Goal: Understand process/instructions

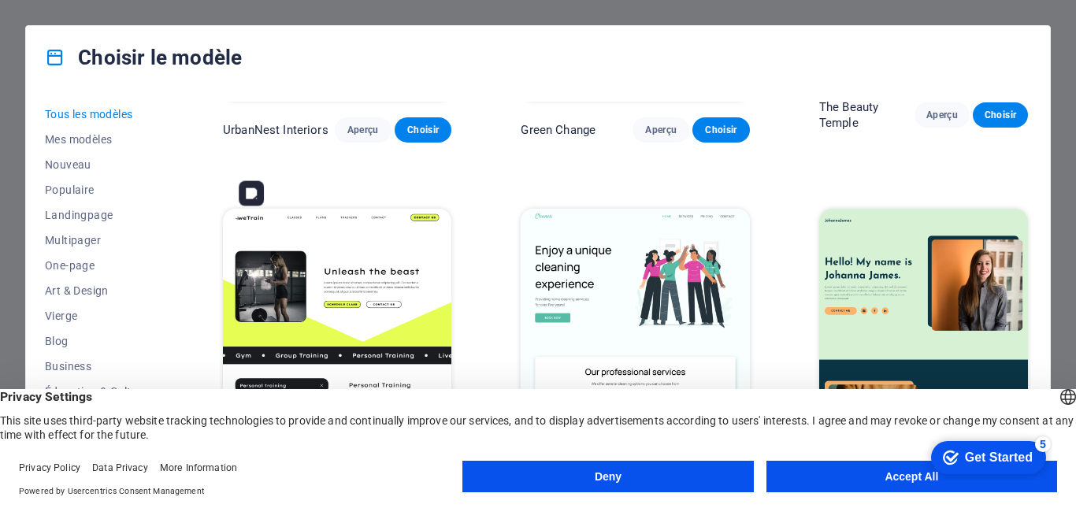
scroll to position [1810, 0]
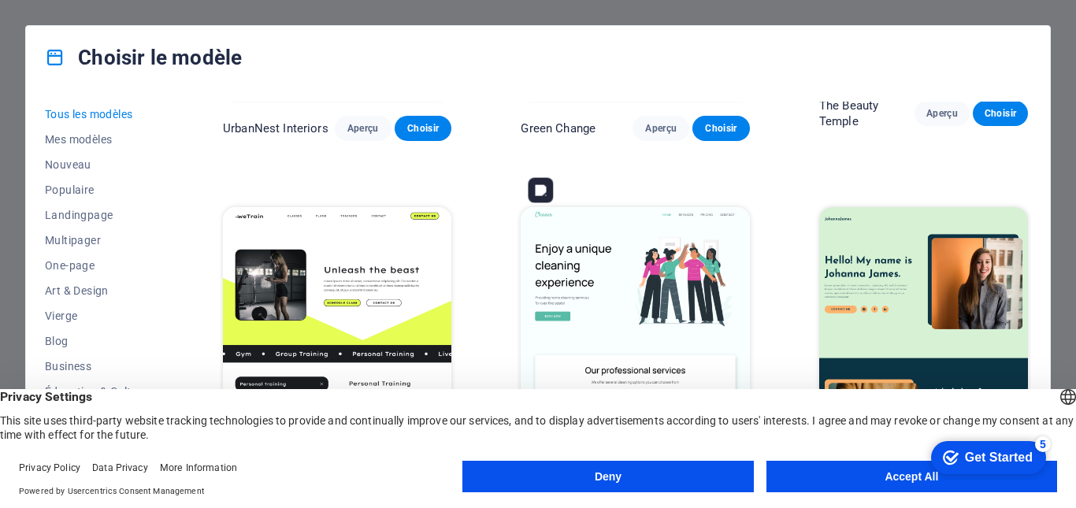
click at [577, 254] on img at bounding box center [635, 312] width 228 height 211
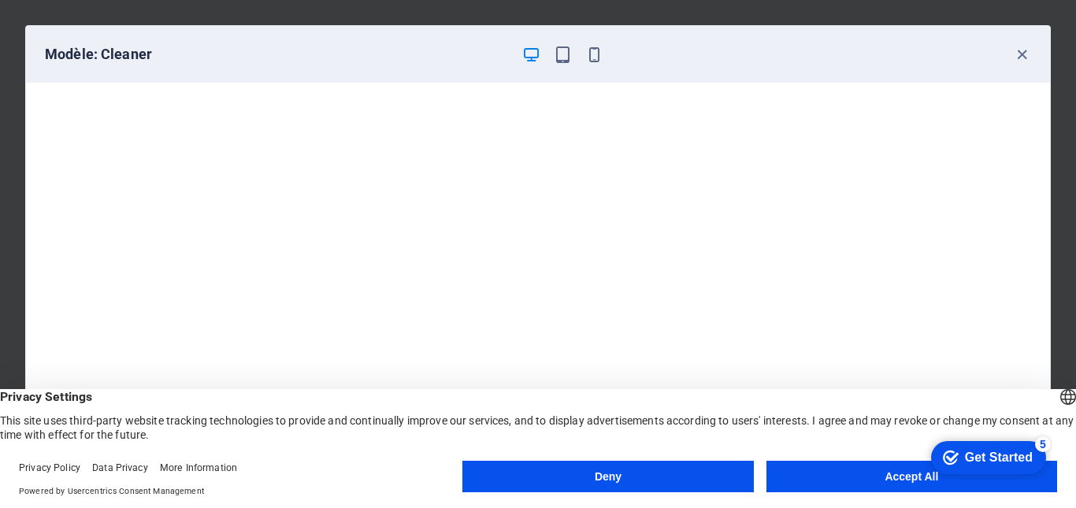
click at [855, 473] on button "Accept All" at bounding box center [912, 477] width 291 height 32
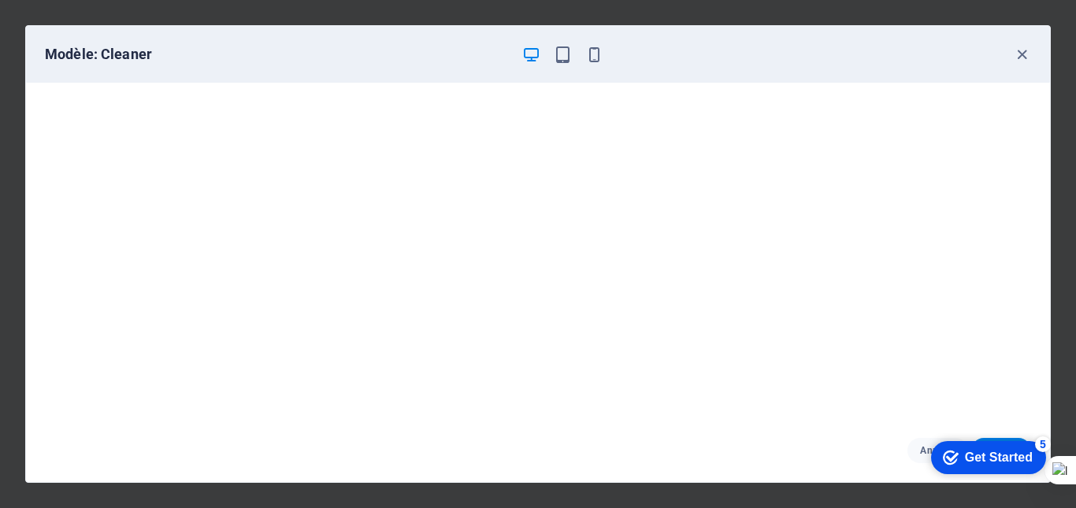
scroll to position [4, 0]
click at [567, 60] on icon "button" at bounding box center [563, 55] width 18 height 18
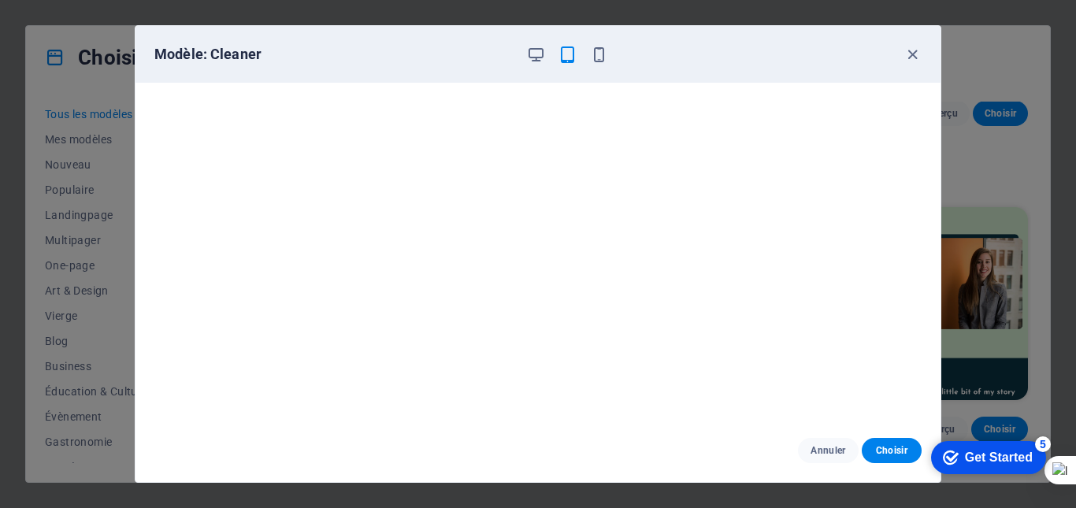
scroll to position [0, 0]
click at [912, 52] on icon "button" at bounding box center [913, 55] width 18 height 18
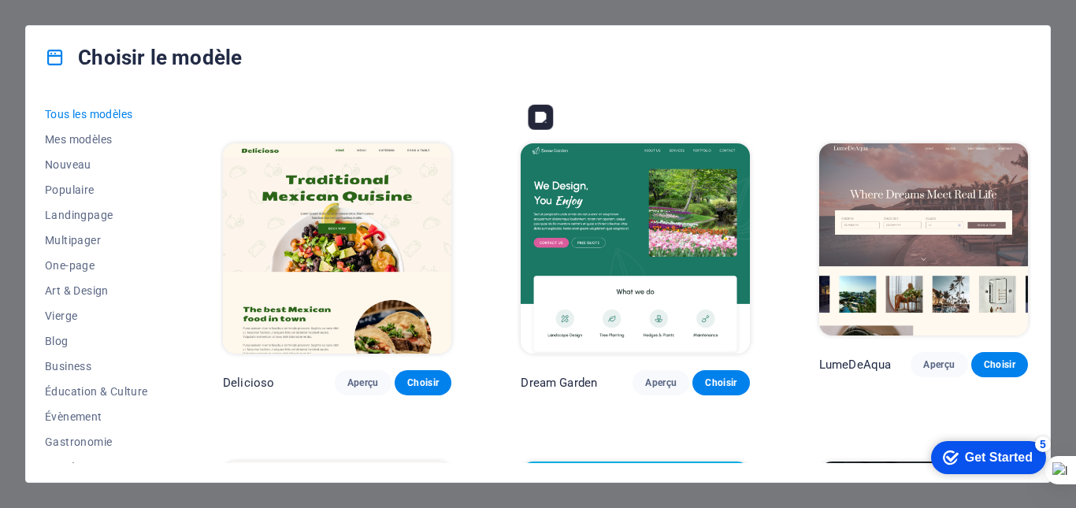
scroll to position [2193, 0]
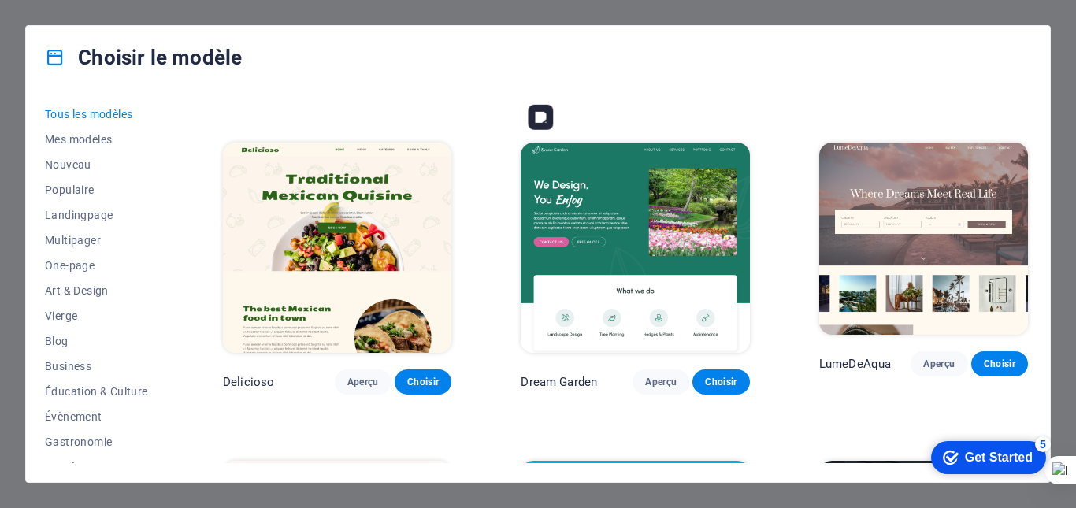
click at [678, 154] on img at bounding box center [635, 248] width 228 height 211
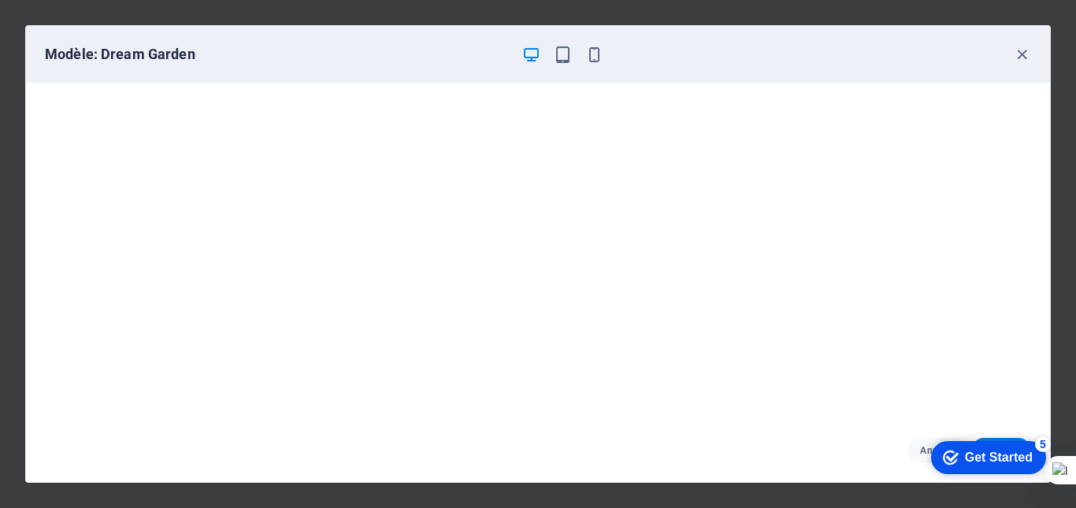
click at [955, 459] on div "checkmark Get Started 5" at bounding box center [988, 458] width 90 height 16
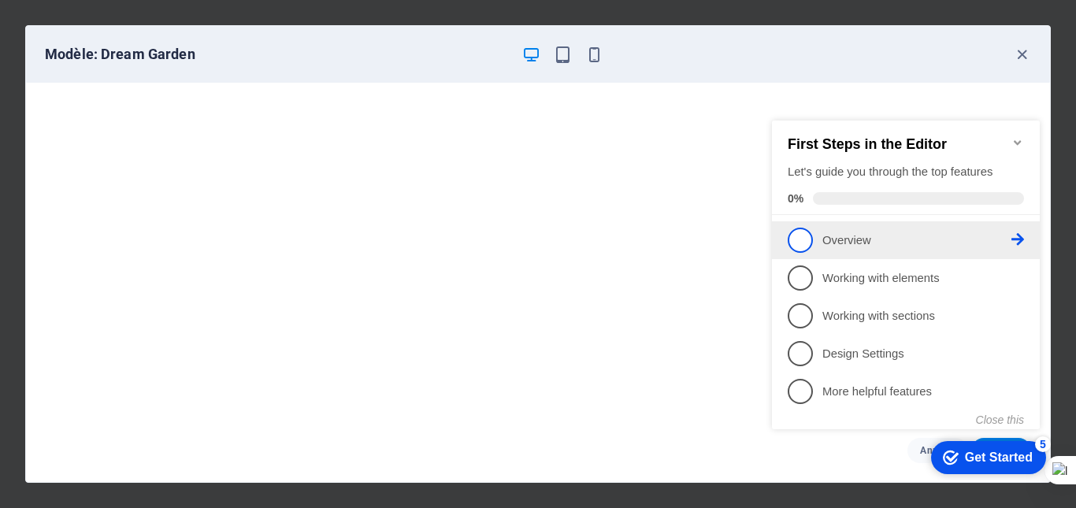
click at [841, 236] on p "Overview - incomplete" at bounding box center [916, 240] width 189 height 17
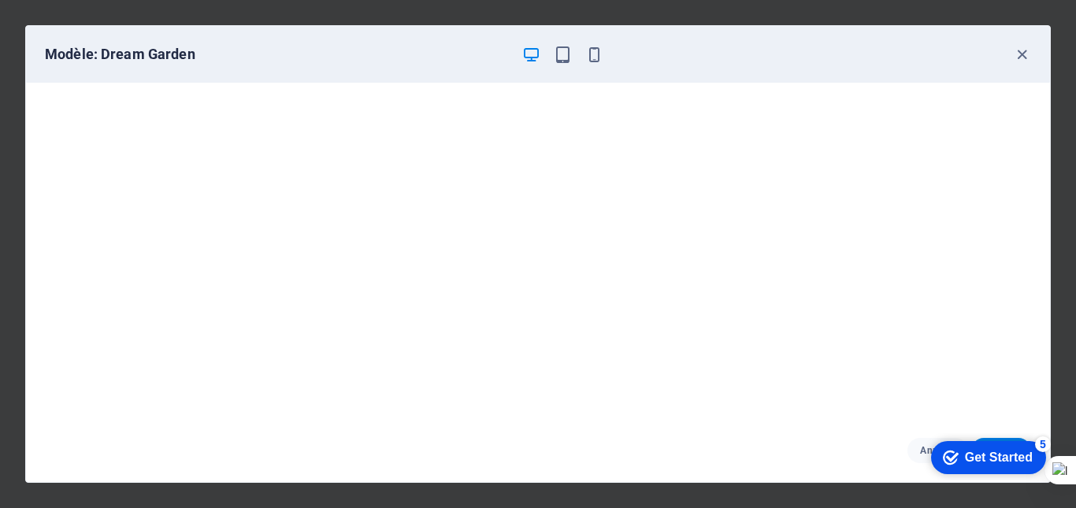
click at [976, 447] on div "checkmark Get Started 5" at bounding box center [988, 457] width 115 height 33
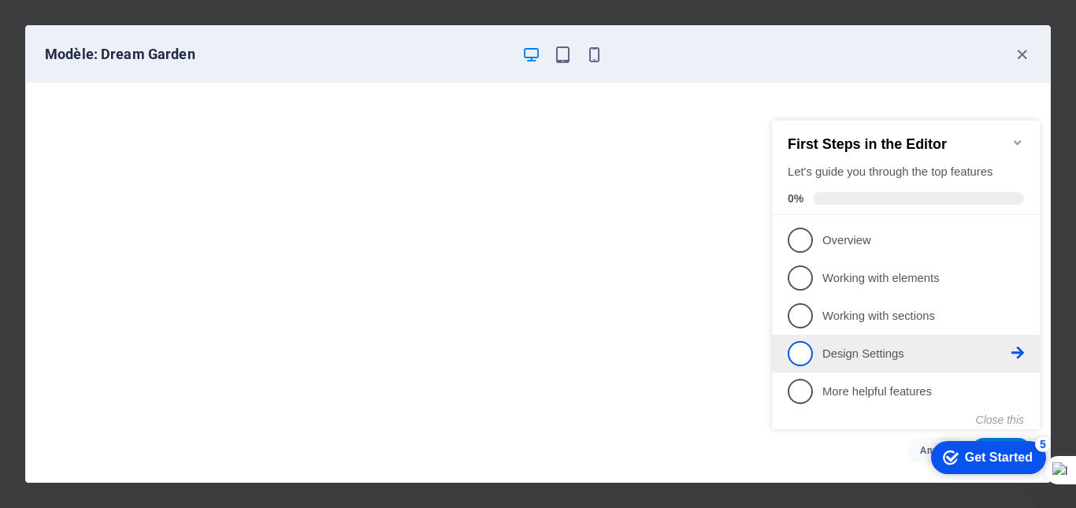
click at [803, 349] on span "4" at bounding box center [800, 353] width 25 height 25
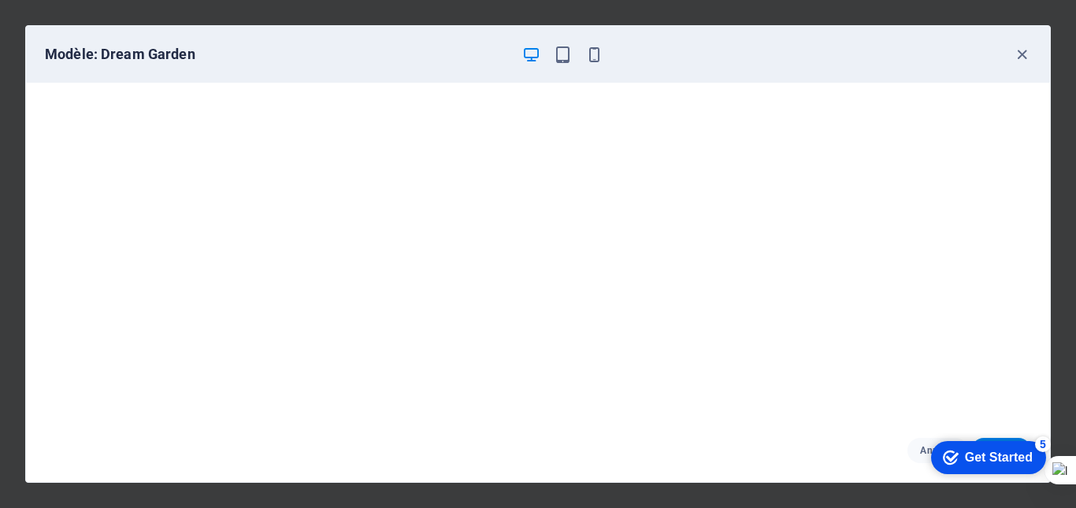
click at [972, 454] on div "Get Started" at bounding box center [999, 458] width 68 height 14
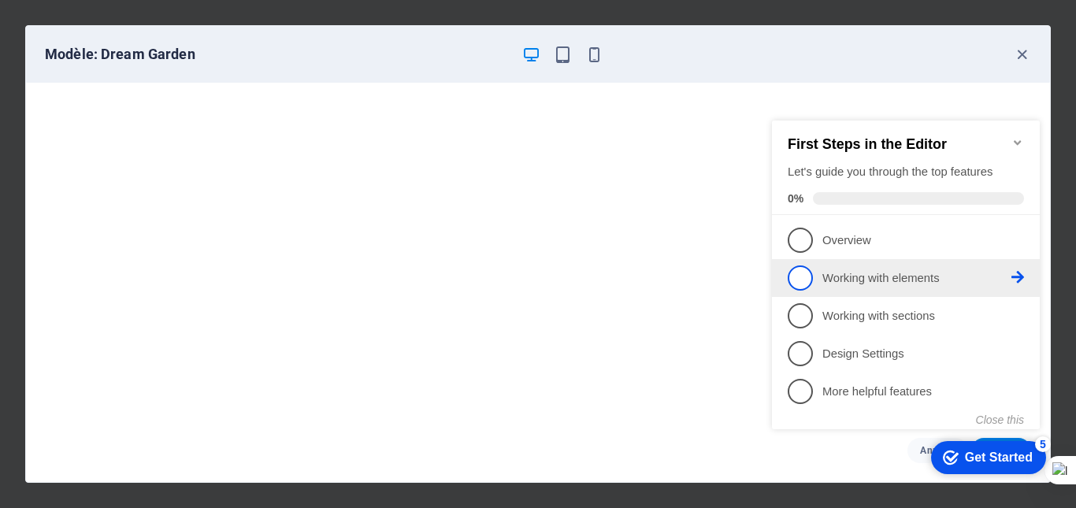
click at [1012, 277] on icon at bounding box center [1018, 277] width 13 height 13
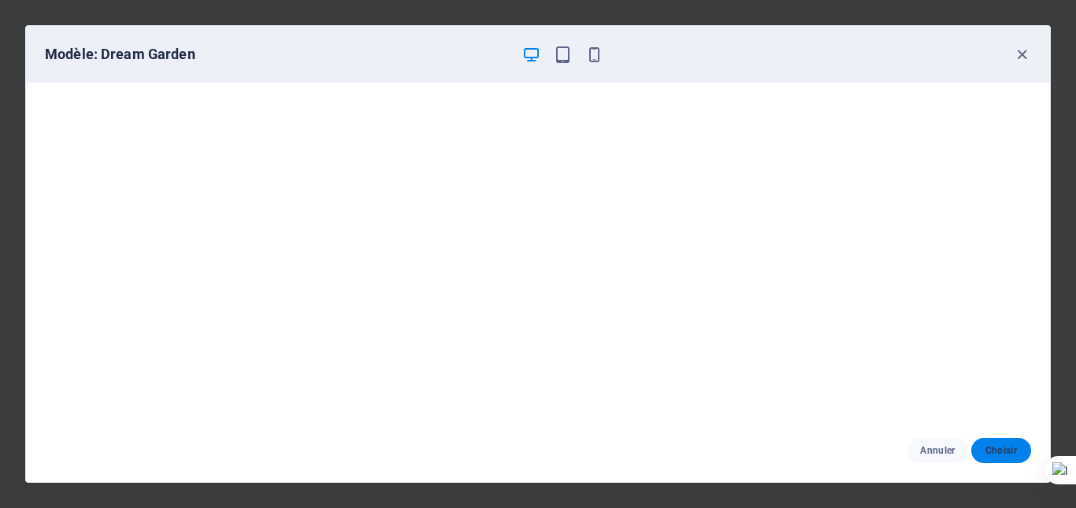
scroll to position [0, 0]
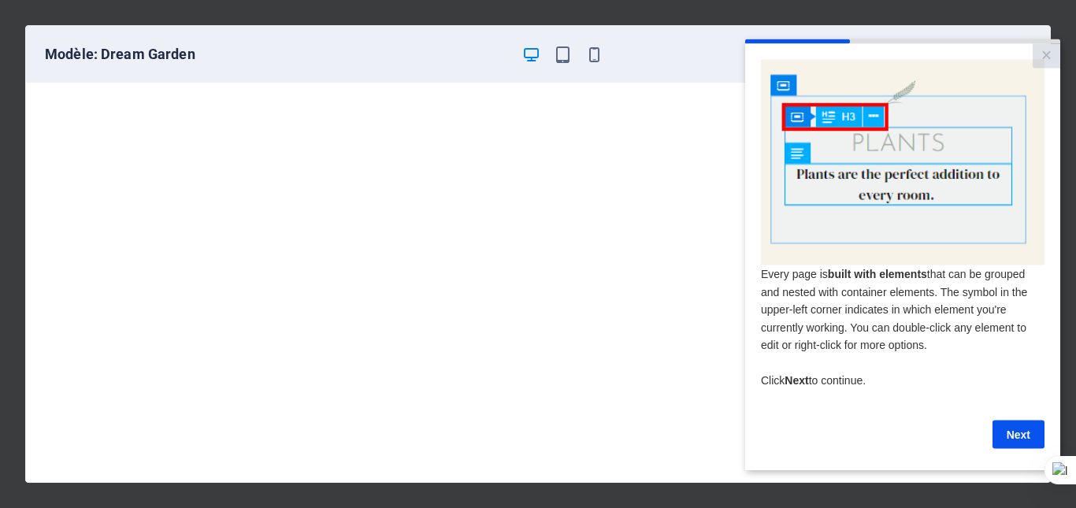
click at [1004, 447] on link "Next" at bounding box center [1019, 434] width 52 height 28
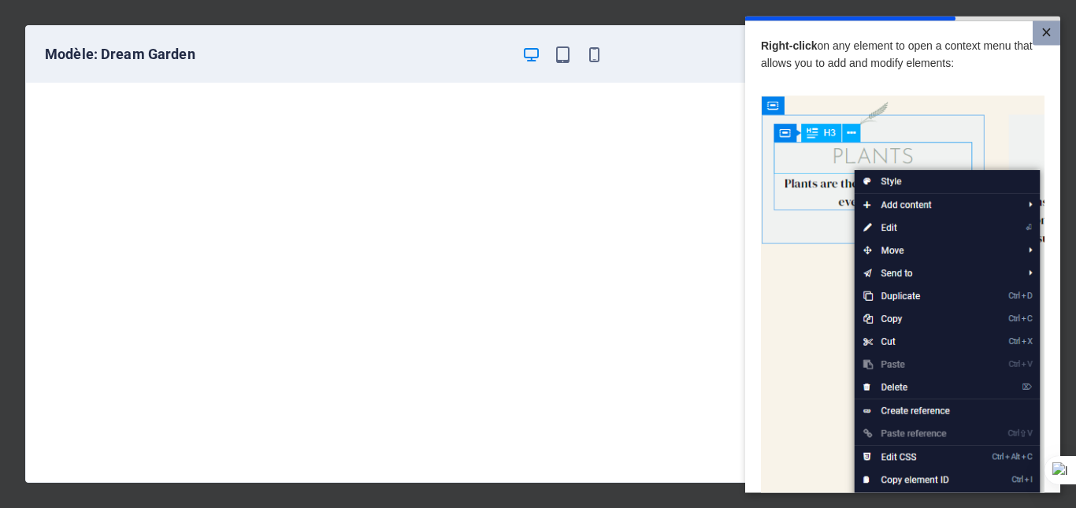
click at [1041, 32] on link "×" at bounding box center [1047, 32] width 28 height 24
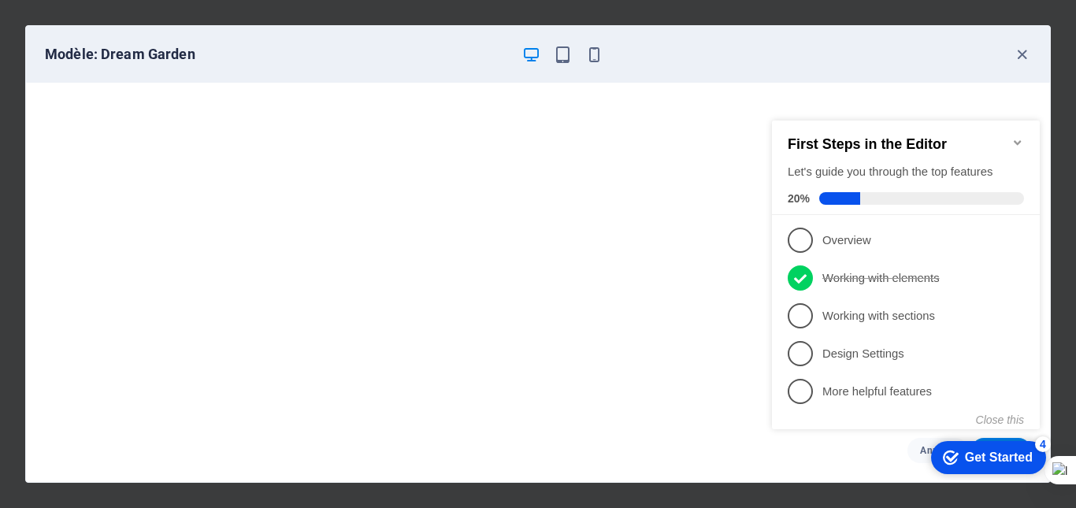
click at [752, 440] on div "[PERSON_NAME]" at bounding box center [538, 450] width 1024 height 63
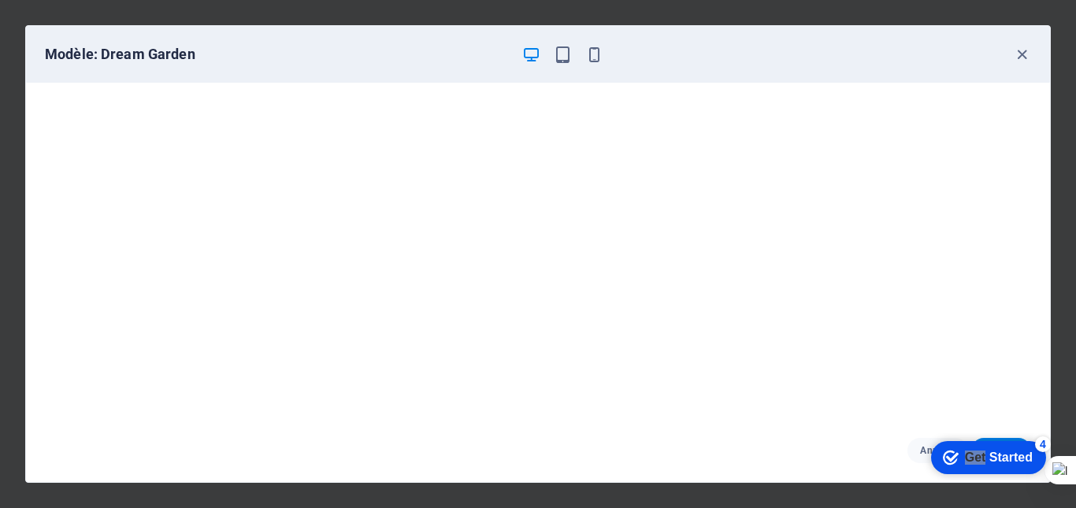
drag, startPoint x: 981, startPoint y: 451, endPoint x: 1113, endPoint y: 688, distance: 270.9
click at [965, 452] on div "Get Started" at bounding box center [999, 458] width 68 height 14
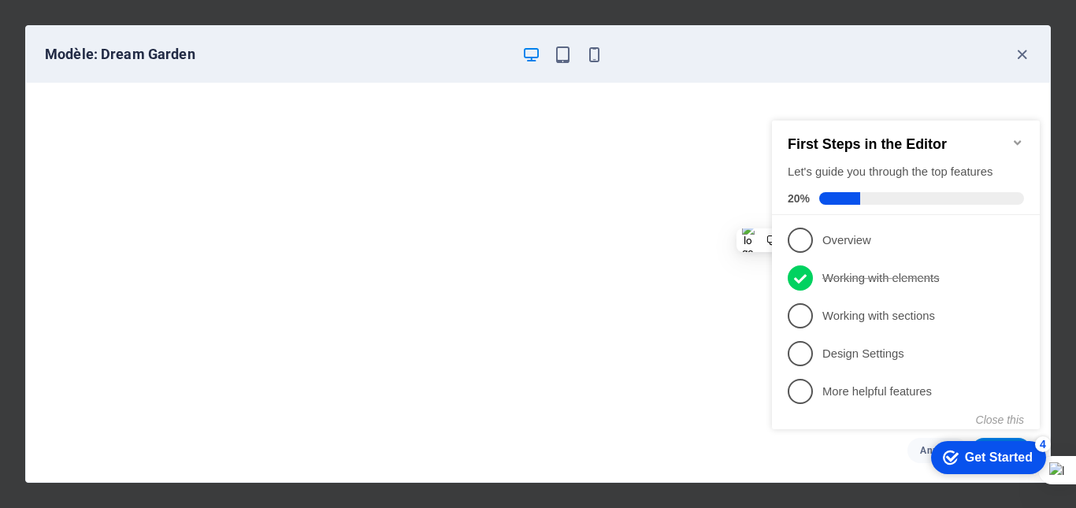
click at [965, 452] on div "Get Started" at bounding box center [999, 458] width 68 height 14
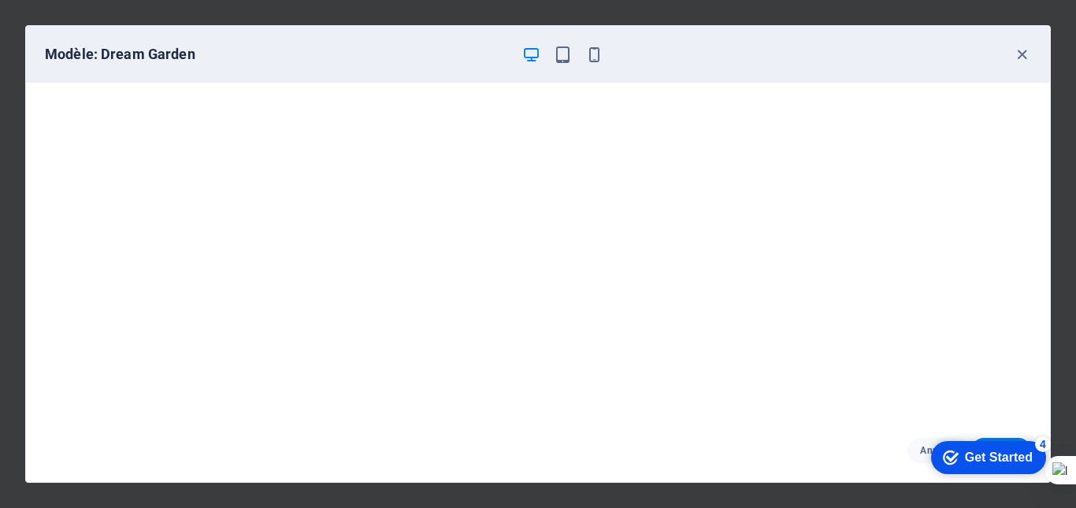
click at [1033, 465] on div "Get Started" at bounding box center [999, 458] width 68 height 14
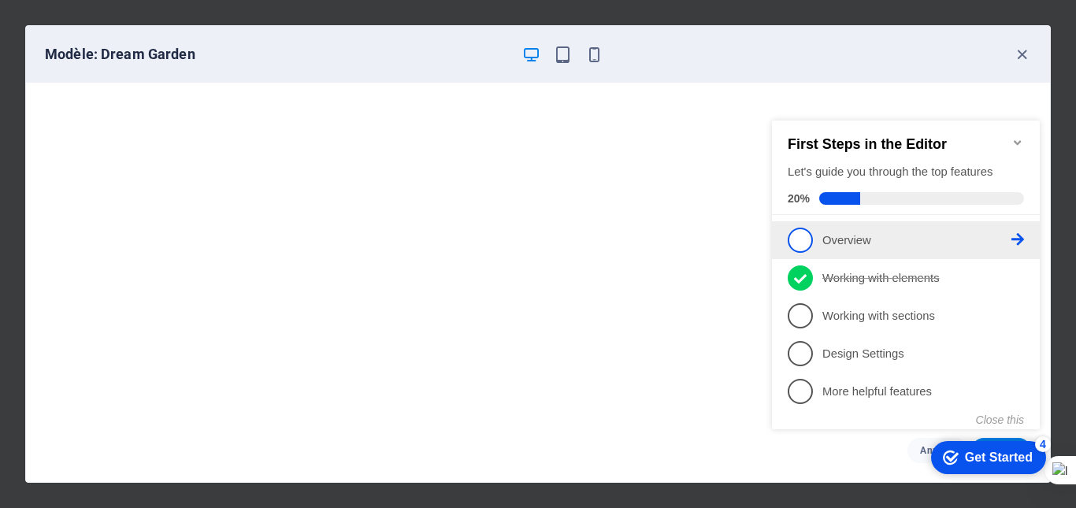
click at [1023, 244] on link "1 Overview - incomplete" at bounding box center [906, 240] width 236 height 25
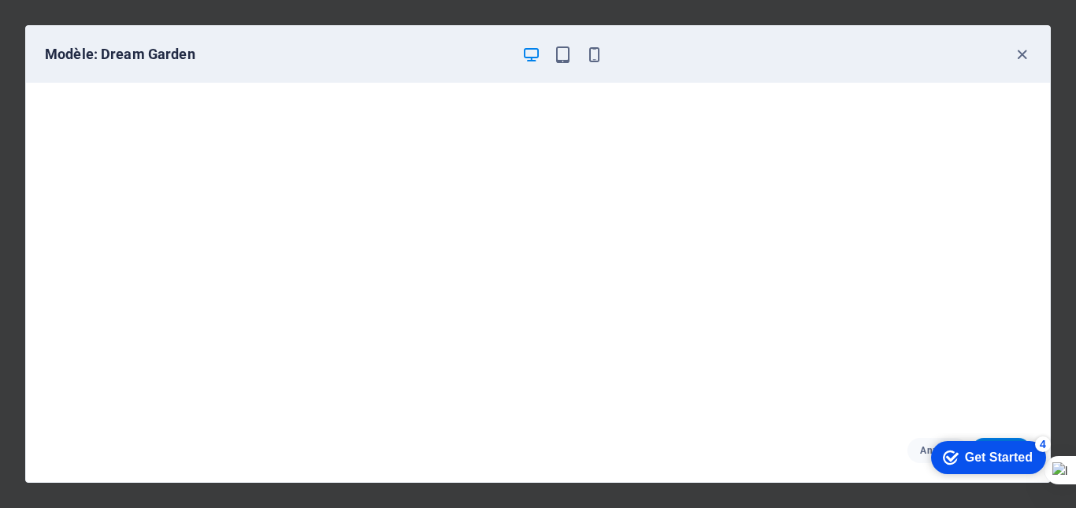
click at [1000, 451] on div "Get Started" at bounding box center [999, 458] width 68 height 14
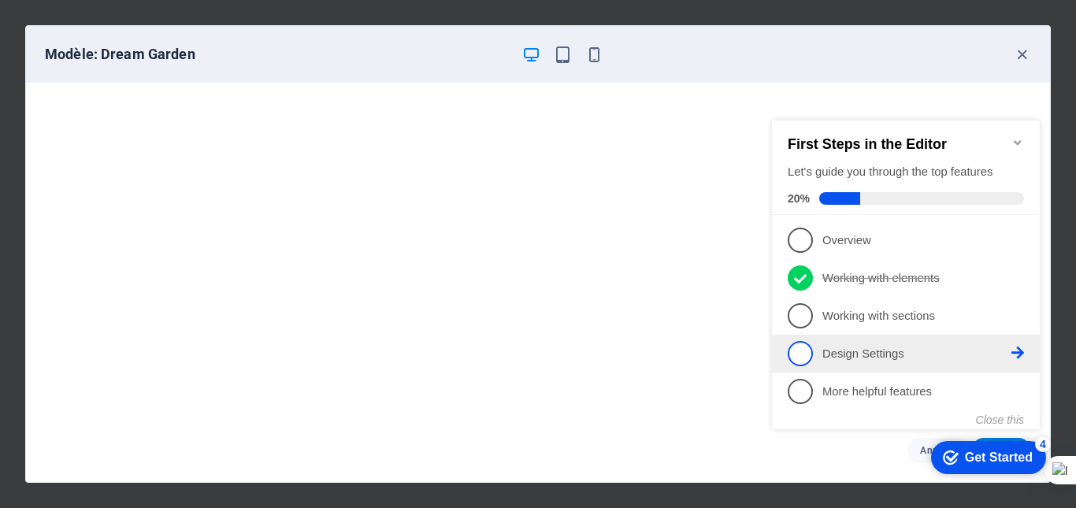
click at [1016, 351] on icon at bounding box center [1018, 353] width 13 height 13
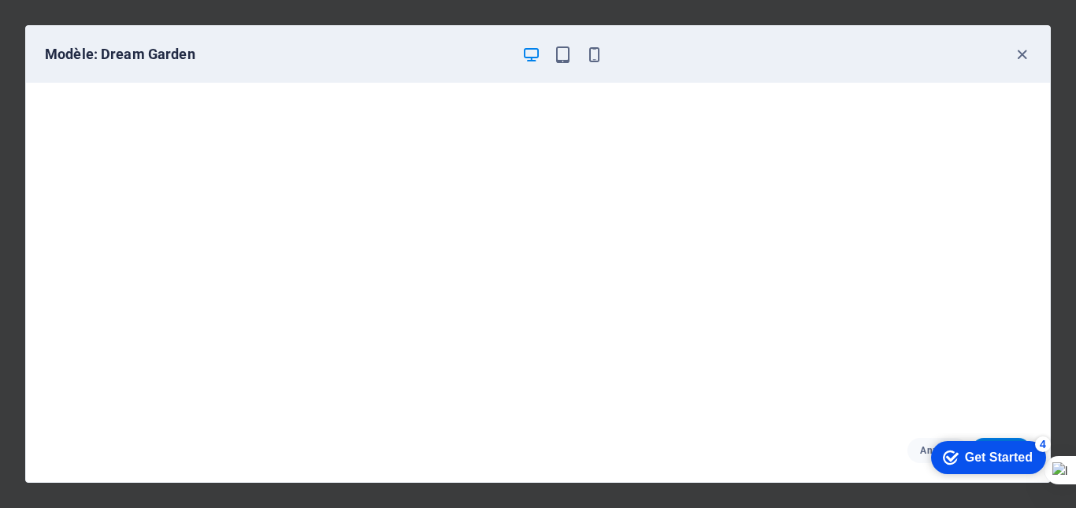
click at [258, 67] on div "Modèle: Dream Garden" at bounding box center [538, 54] width 1024 height 57
click at [996, 452] on div "Get Started" at bounding box center [999, 458] width 68 height 14
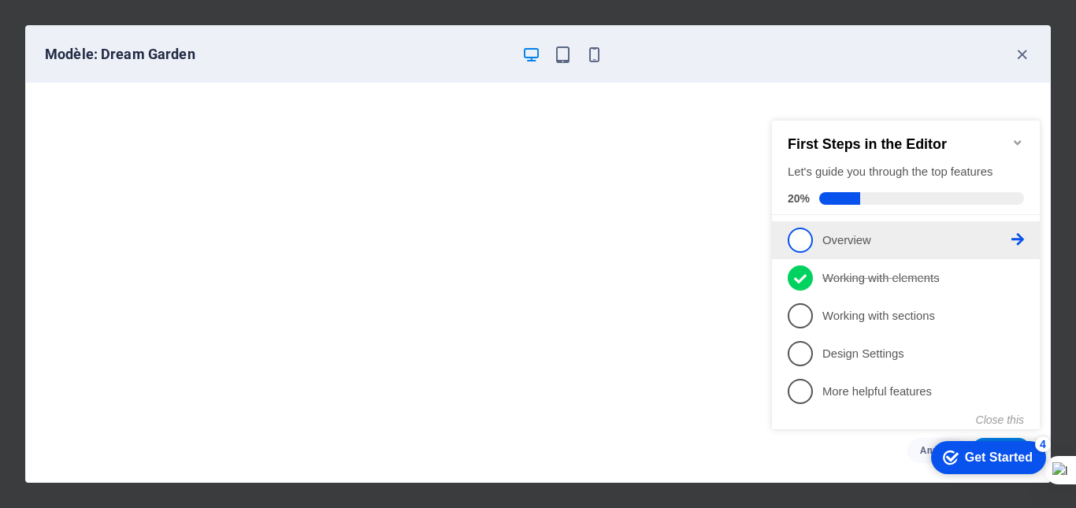
click at [793, 239] on span "1" at bounding box center [800, 240] width 25 height 25
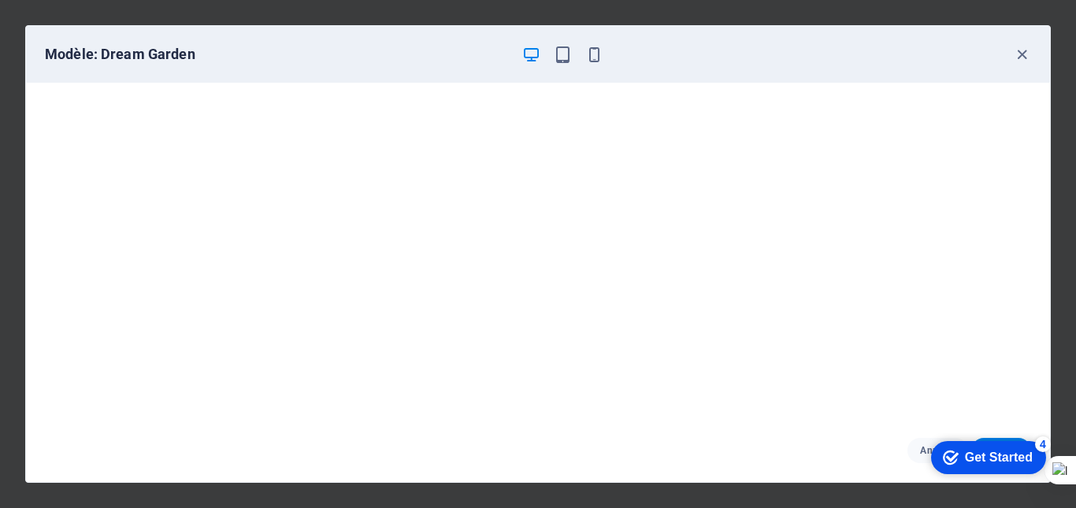
click at [965, 463] on div "Get Started" at bounding box center [999, 458] width 68 height 14
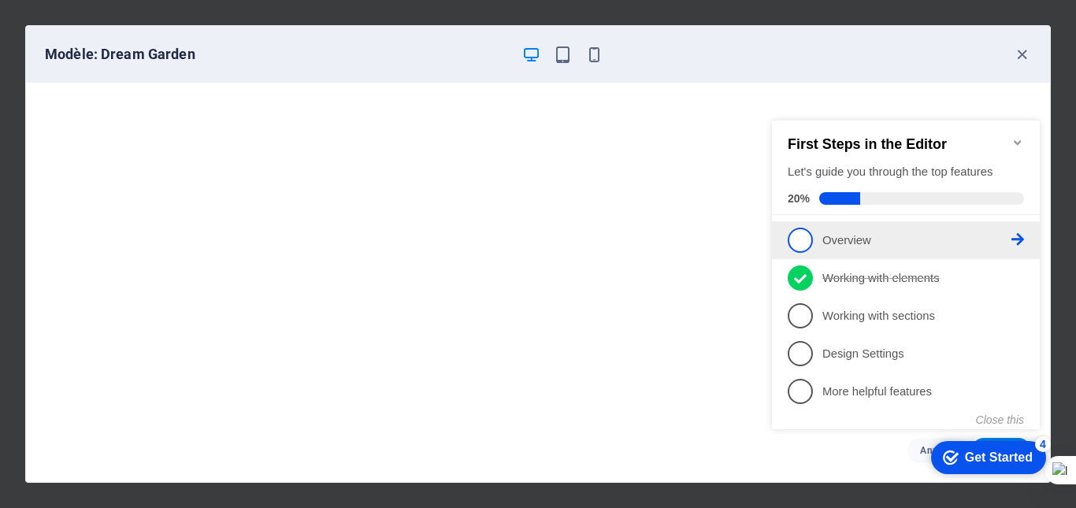
click at [1022, 233] on icon at bounding box center [1018, 239] width 13 height 13
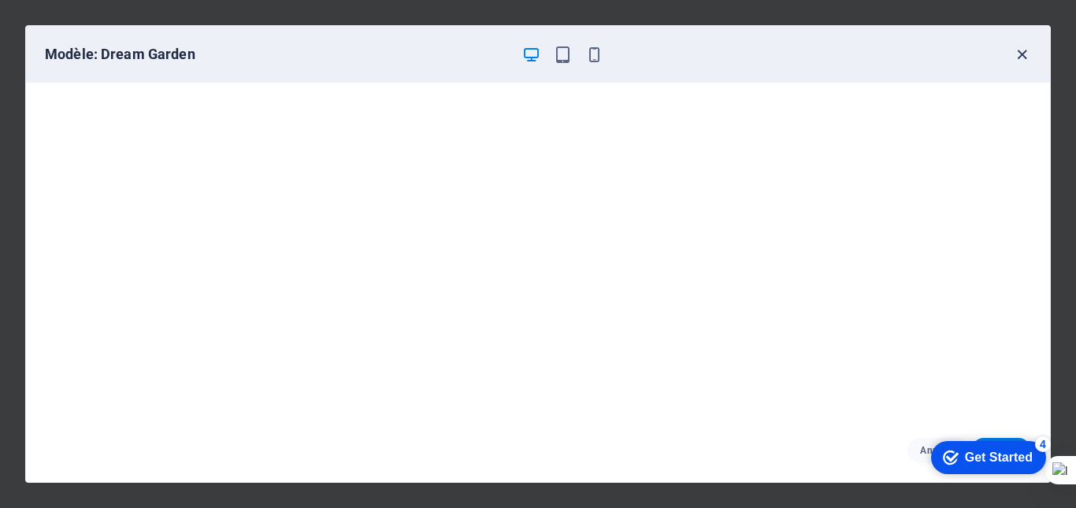
click at [1019, 51] on icon "button" at bounding box center [1022, 55] width 18 height 18
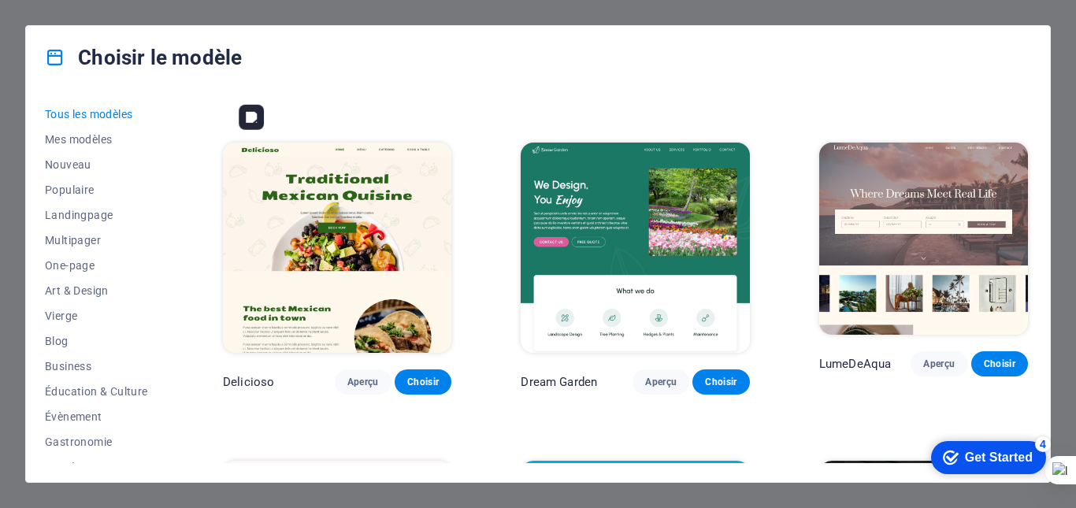
click at [395, 230] on img at bounding box center [337, 248] width 228 height 211
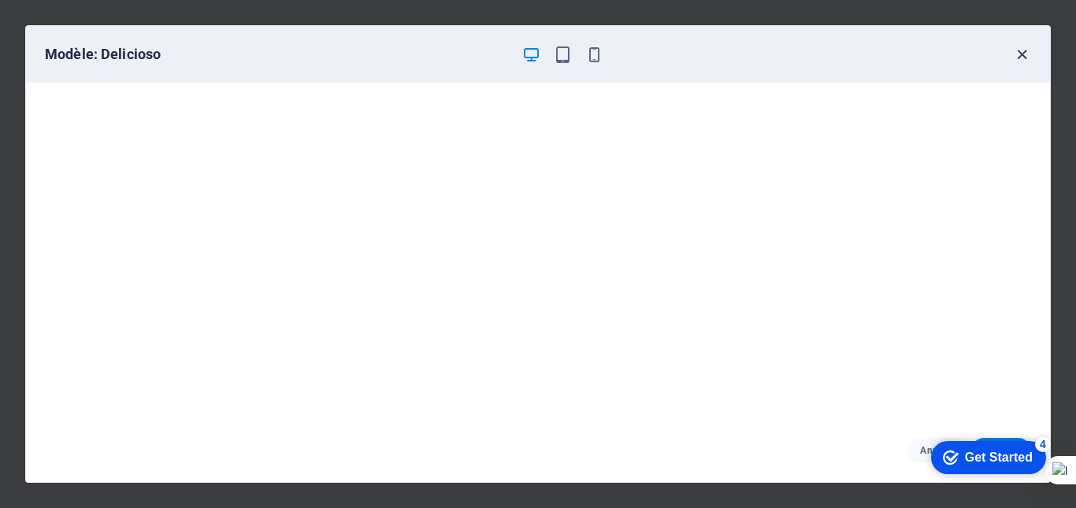
click at [1023, 50] on icon "button" at bounding box center [1022, 55] width 18 height 18
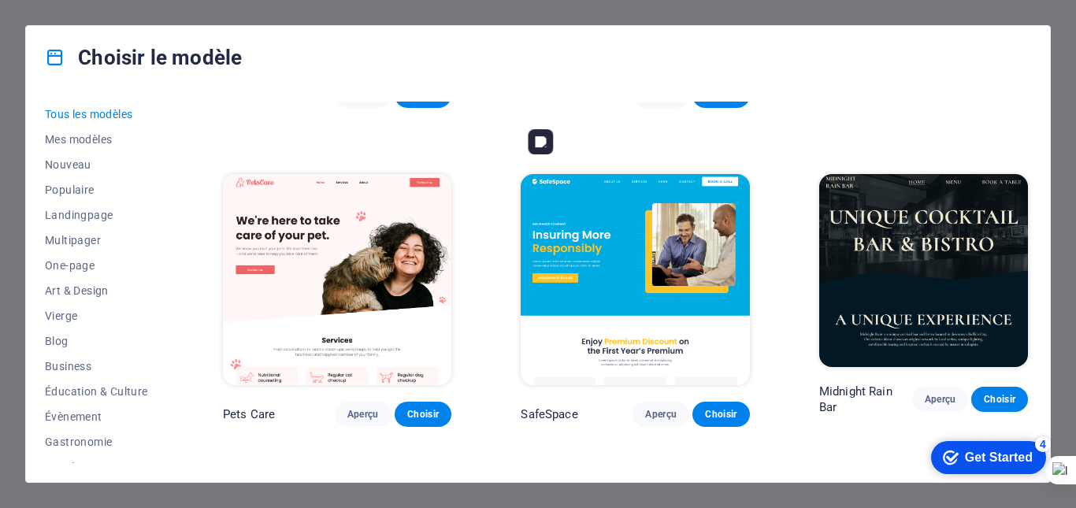
scroll to position [2481, 0]
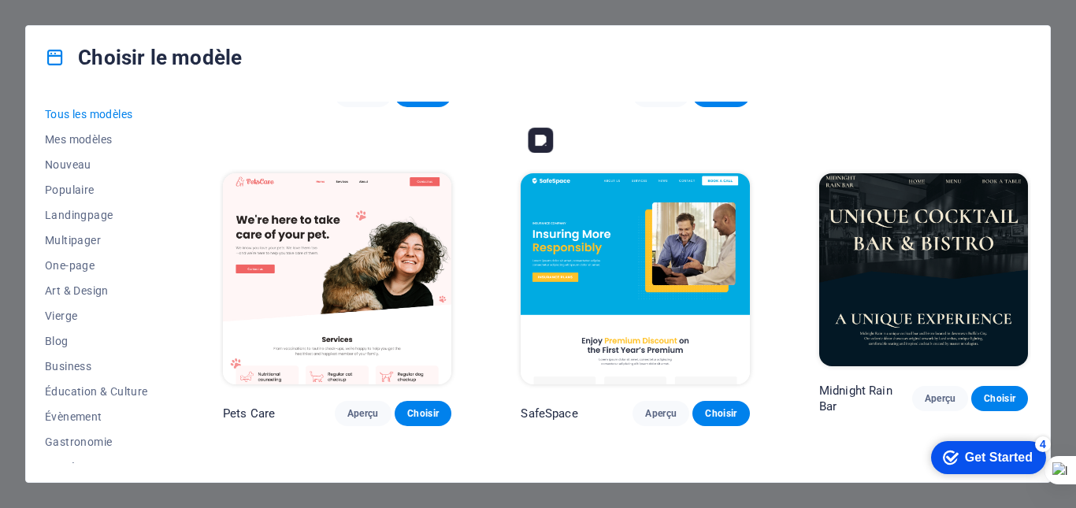
click at [686, 198] on img at bounding box center [635, 278] width 228 height 211
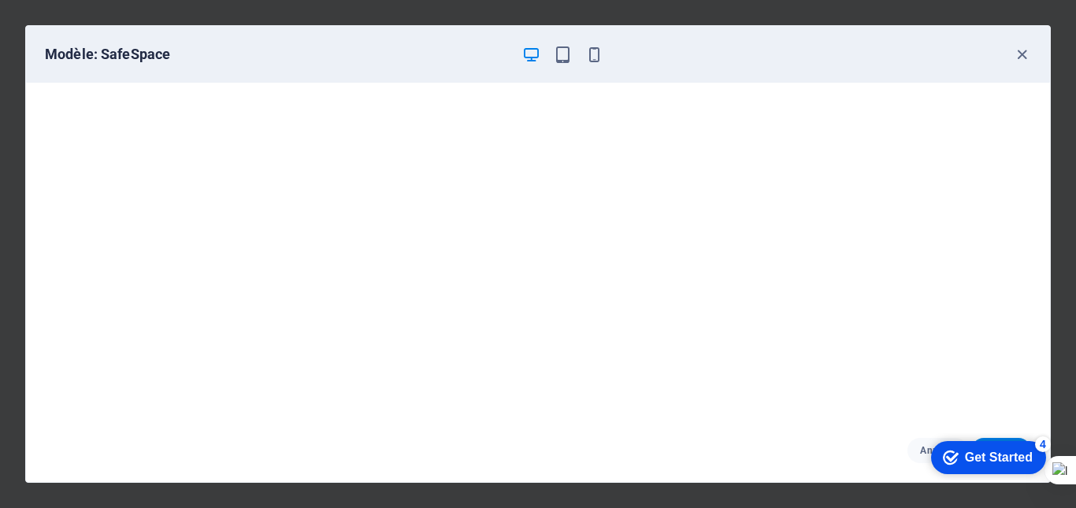
scroll to position [4, 0]
click at [610, 469] on div "[PERSON_NAME]" at bounding box center [538, 450] width 1024 height 63
click at [1022, 46] on icon "button" at bounding box center [1022, 55] width 18 height 18
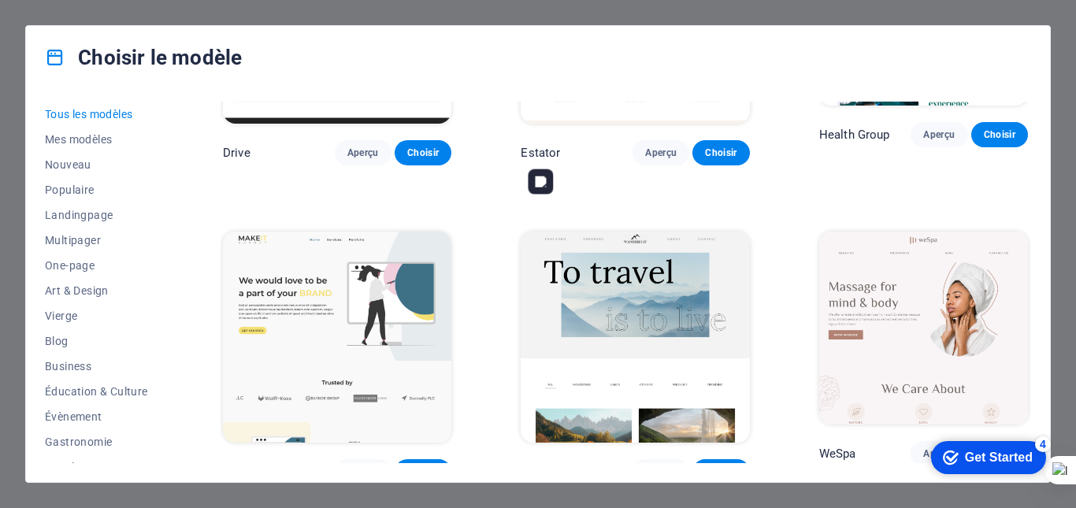
scroll to position [3061, 0]
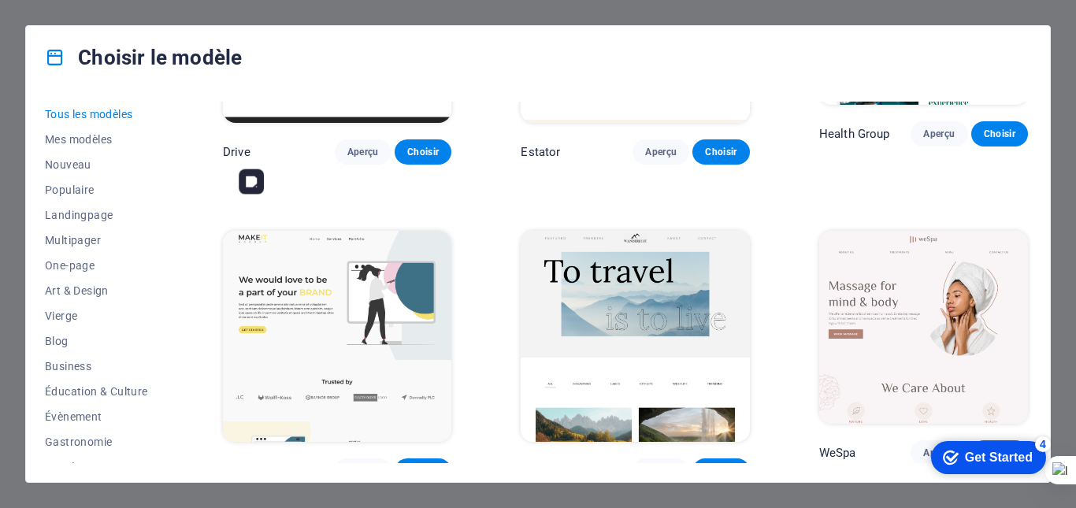
click at [306, 263] on img at bounding box center [337, 336] width 228 height 211
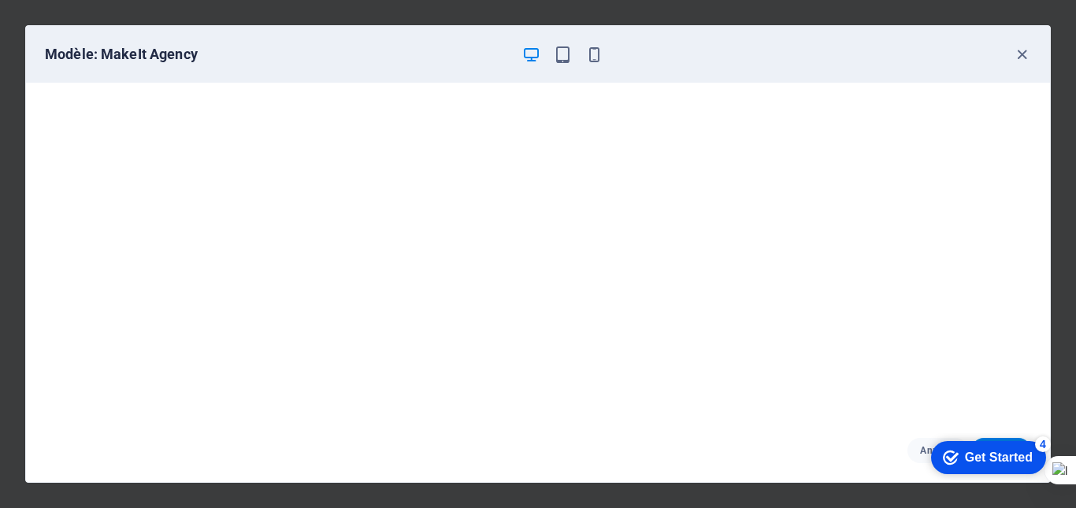
click at [441, 54] on h6 "Modèle: MakeIt Agency" at bounding box center [277, 54] width 464 height 19
click at [1026, 52] on icon "button" at bounding box center [1022, 55] width 18 height 18
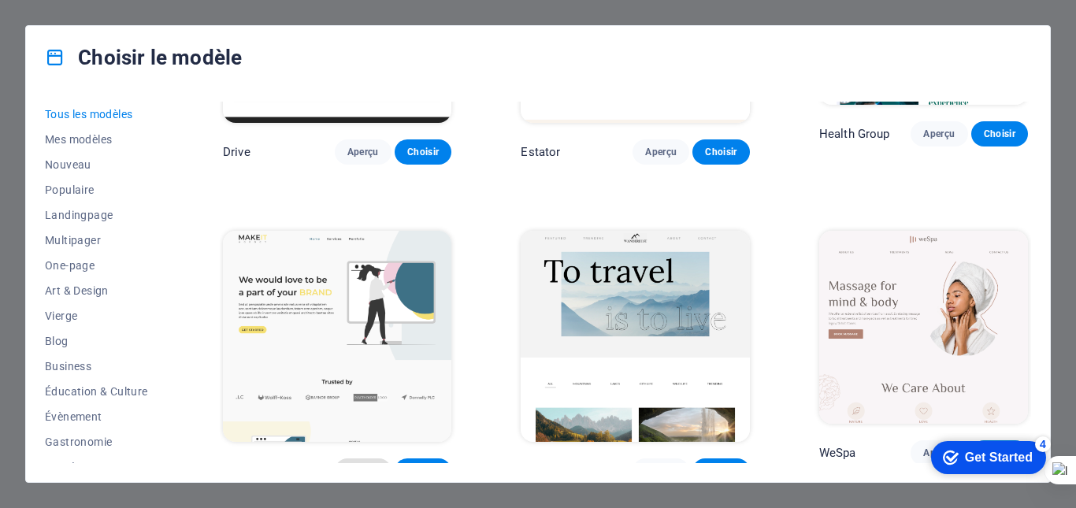
click at [356, 465] on span "Aperçu" at bounding box center [363, 471] width 32 height 13
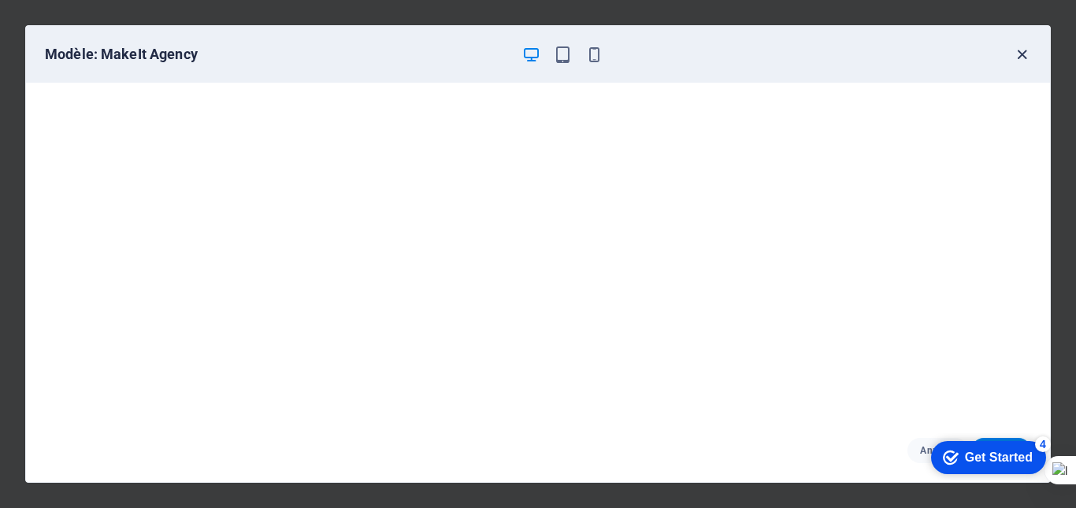
click at [1015, 50] on icon "button" at bounding box center [1022, 55] width 18 height 18
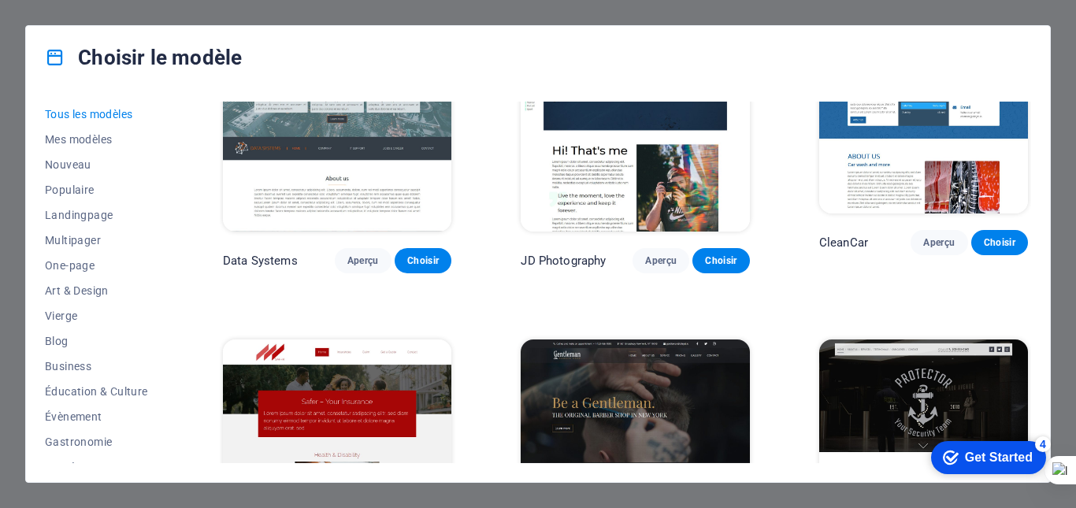
scroll to position [5819, 0]
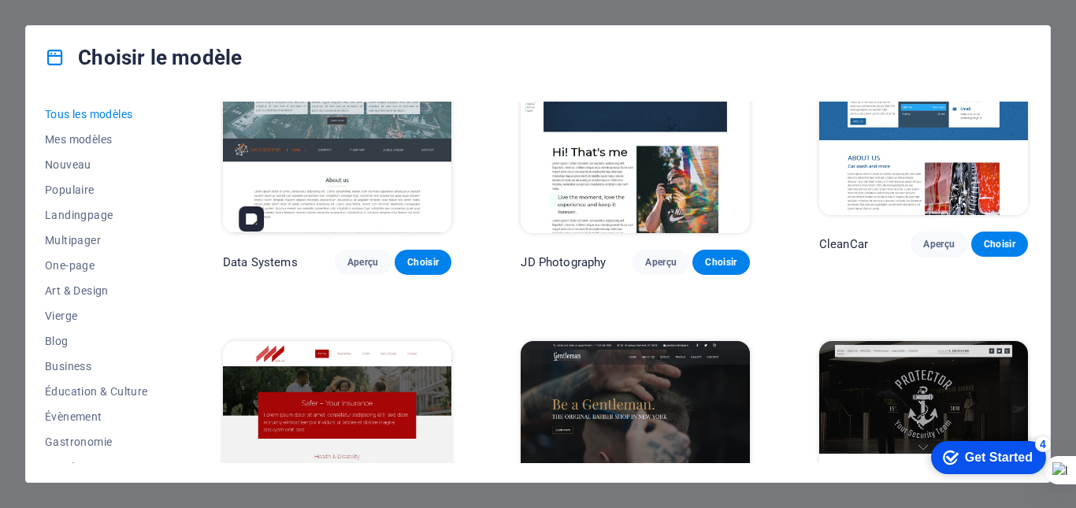
click at [378, 341] on img at bounding box center [337, 446] width 228 height 211
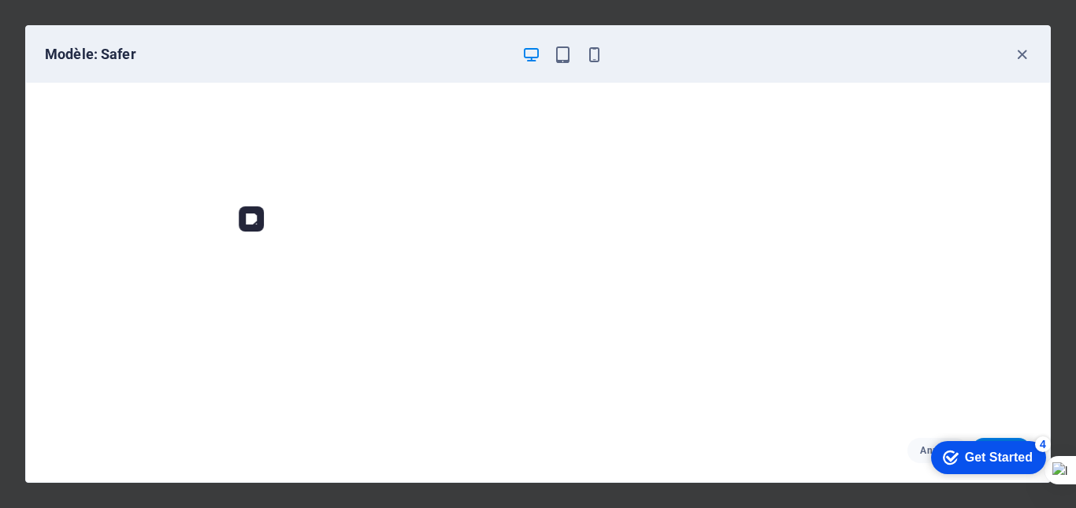
scroll to position [4, 0]
click at [1021, 56] on icon "button" at bounding box center [1022, 55] width 18 height 18
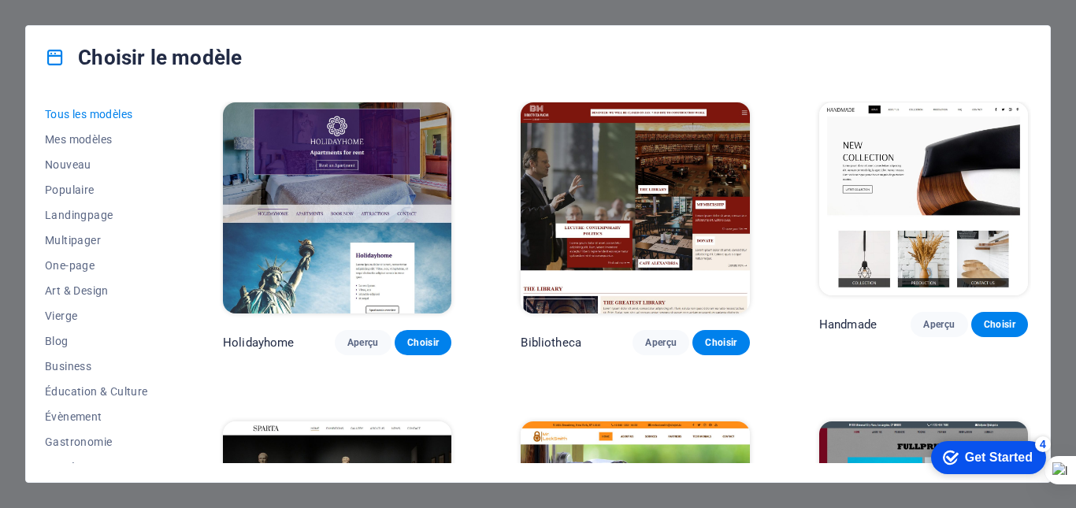
scroll to position [8289, 0]
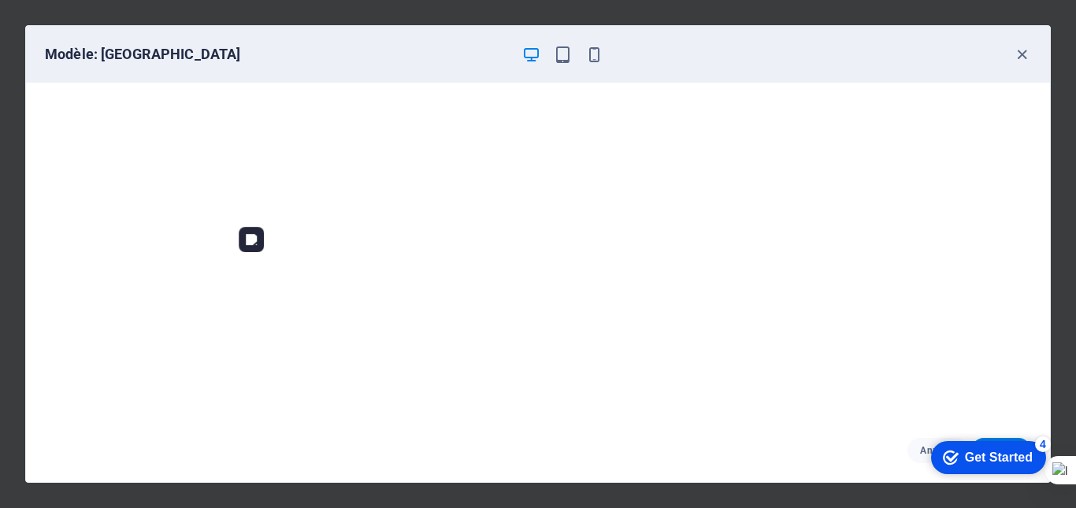
scroll to position [4, 0]
click at [1026, 51] on icon "button" at bounding box center [1022, 55] width 18 height 18
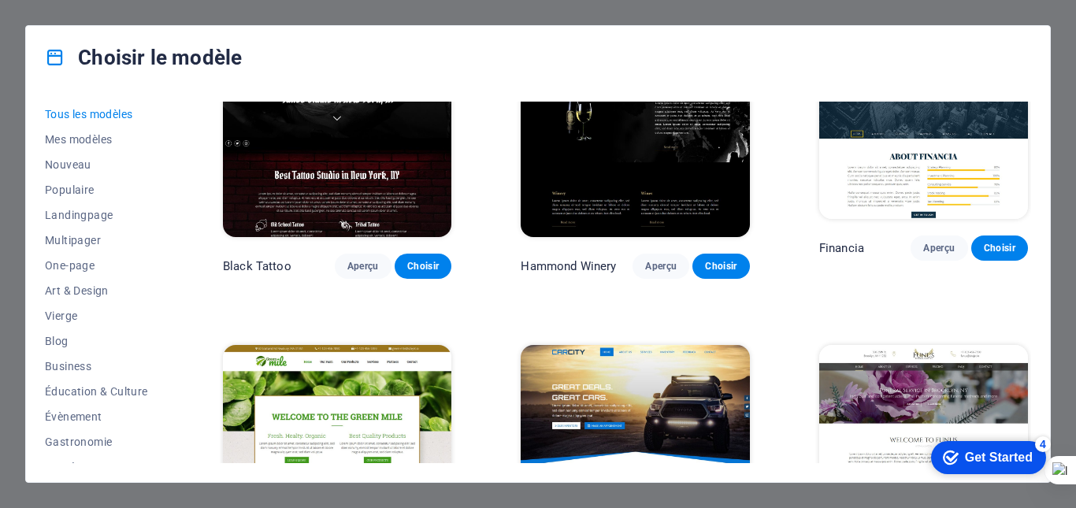
scroll to position [9009, 0]
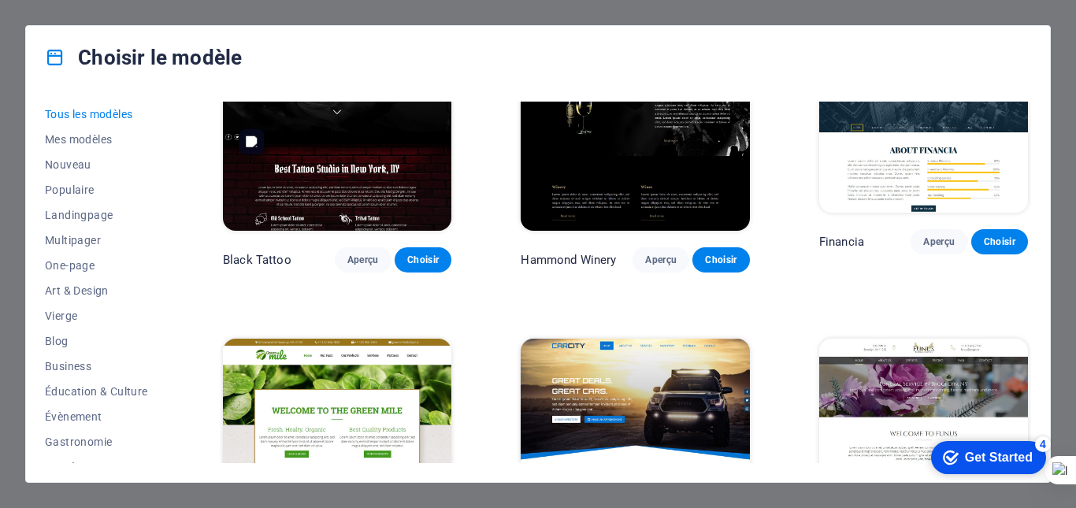
click at [395, 339] on img at bounding box center [337, 444] width 228 height 211
